Goal: Task Accomplishment & Management: Use online tool/utility

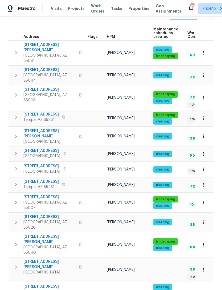
scroll to position [74, 0]
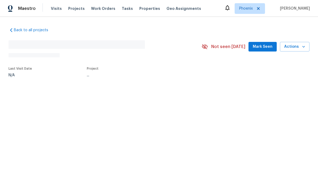
click at [222, 44] on span "Mark Seen" at bounding box center [263, 46] width 20 height 7
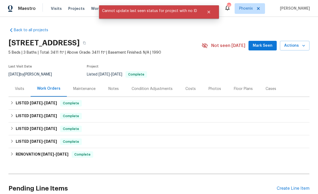
click at [222, 47] on span "Mark Seen" at bounding box center [263, 45] width 20 height 7
click at [190, 90] on div "Costs" at bounding box center [190, 88] width 10 height 5
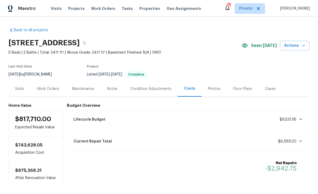
click at [43, 89] on div "Work Orders" at bounding box center [48, 88] width 22 height 5
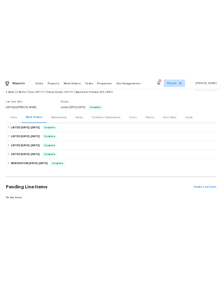
scroll to position [31, 0]
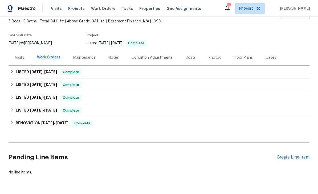
click at [222, 158] on div "Create Line Item" at bounding box center [293, 157] width 33 height 5
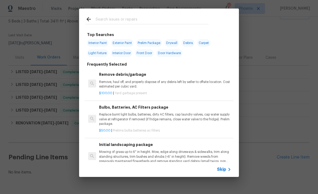
click at [159, 80] on p "Remove, haul off, and properly dispose of any debris left by seller to offsite …" at bounding box center [165, 84] width 132 height 9
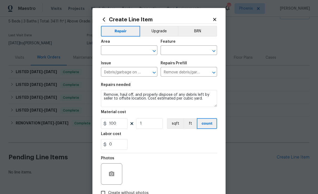
click at [128, 50] on input "text" at bounding box center [122, 51] width 42 height 8
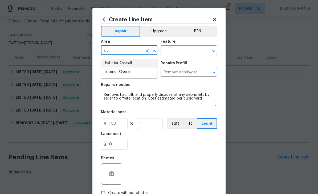
click at [127, 63] on li "Exterior Overall" at bounding box center [129, 63] width 56 height 9
type input "Exterior Overall"
click at [187, 48] on input "text" at bounding box center [182, 51] width 42 height 8
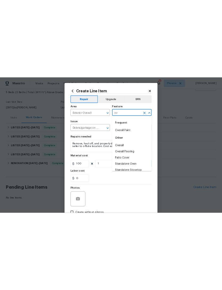
scroll to position [0, 0]
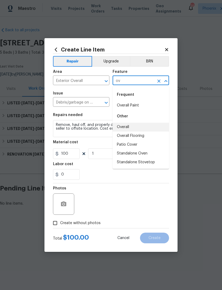
click at [128, 126] on li "Overall" at bounding box center [141, 127] width 56 height 9
type input "Overall"
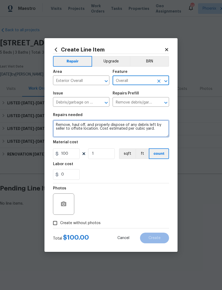
click at [158, 129] on textarea "Remove, haul off, and properly dispose of any debris left by seller to offsite …" at bounding box center [111, 128] width 116 height 17
click at [159, 129] on textarea "Remove, haul off, and properly dispose of any debris left by seller to offsite …" at bounding box center [111, 128] width 116 height 17
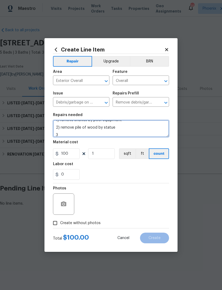
scroll to position [12, 0]
type textarea "***remove debris and landscaping debris*** 1) remove shelves by pool equipment …"
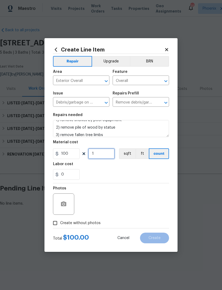
click at [105, 154] on input "1" at bounding box center [101, 153] width 27 height 11
click at [148, 170] on div "0" at bounding box center [111, 174] width 116 height 11
click at [60, 200] on button "button" at bounding box center [63, 203] width 13 height 13
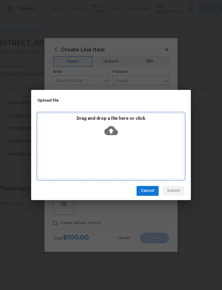
click at [113, 130] on icon at bounding box center [111, 131] width 14 height 14
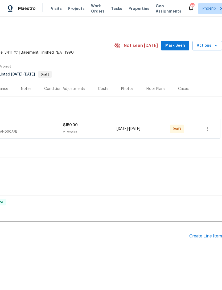
scroll to position [0, 79]
click at [208, 129] on icon "button" at bounding box center [207, 129] width 1 height 4
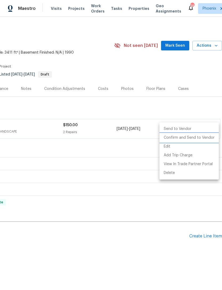
click at [202, 139] on li "Confirm and Send to Vendor" at bounding box center [189, 137] width 59 height 9
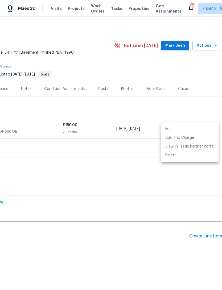
click at [143, 68] on div at bounding box center [111, 145] width 222 height 290
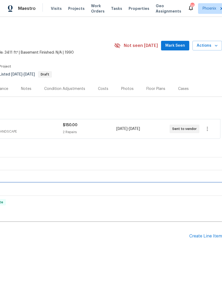
click at [139, 183] on div "LISTED 2/25/25 - 2/26/25 Complete" at bounding box center [71, 189] width 301 height 13
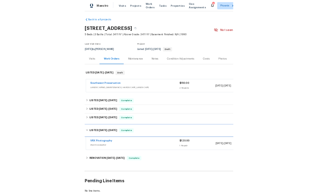
scroll to position [1, 0]
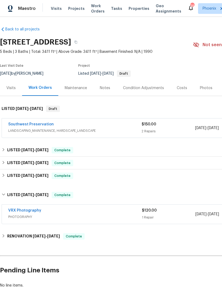
click at [182, 66] on section "14645 S 25th Pl, Phoenix, AZ 85048 5 Beds | 3 Baths | Total: 3411 ft² | Above G…" at bounding box center [150, 57] width 301 height 45
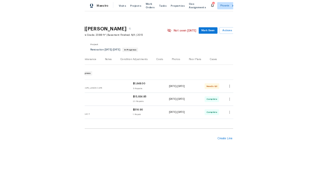
scroll to position [0, 65]
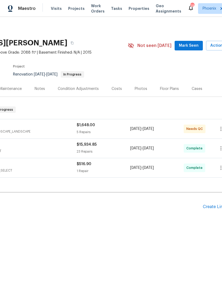
click at [141, 90] on div "Photos" at bounding box center [141, 88] width 13 height 5
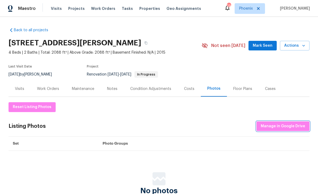
click at [222, 125] on span "Manage in Google Drive" at bounding box center [283, 126] width 44 height 7
click at [115, 92] on div "Notes" at bounding box center [112, 89] width 23 height 16
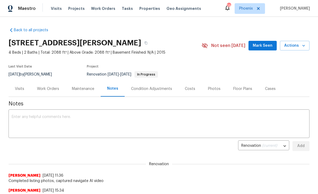
scroll to position [0, 0]
click at [21, 120] on textarea at bounding box center [159, 124] width 295 height 19
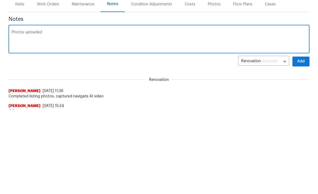
type textarea "Photos uploaded"
click at [222, 141] on button "Add" at bounding box center [301, 146] width 17 height 10
